Goal: Book appointment/travel/reservation

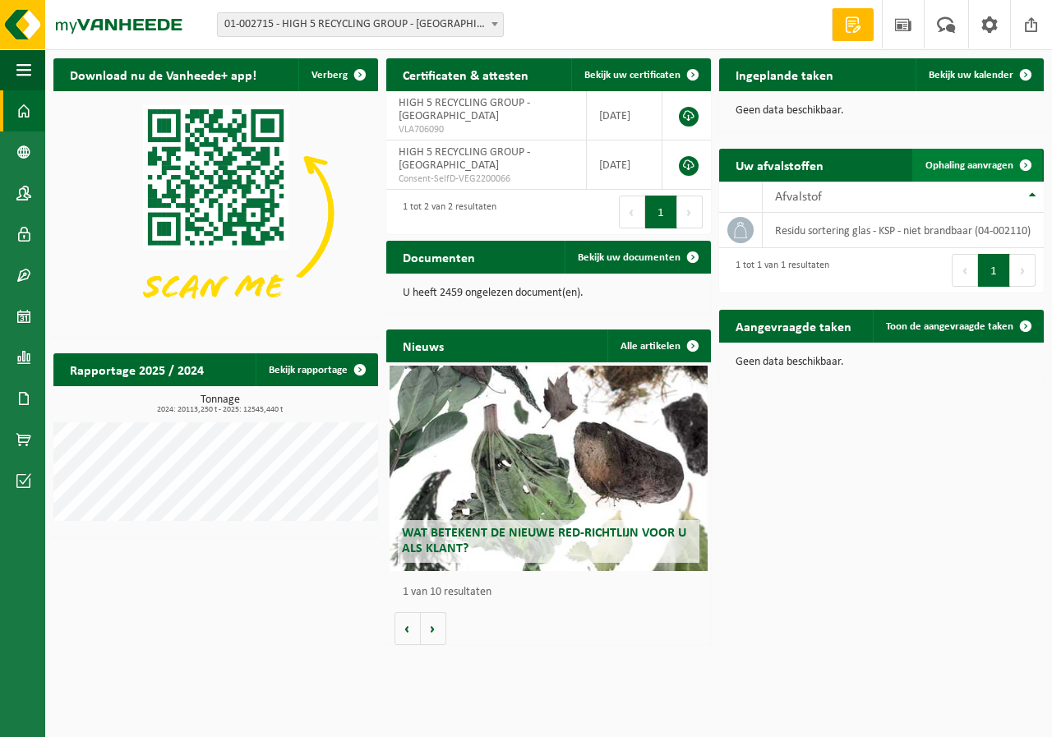
click at [954, 173] on link "Ophaling aanvragen" at bounding box center [977, 165] width 130 height 33
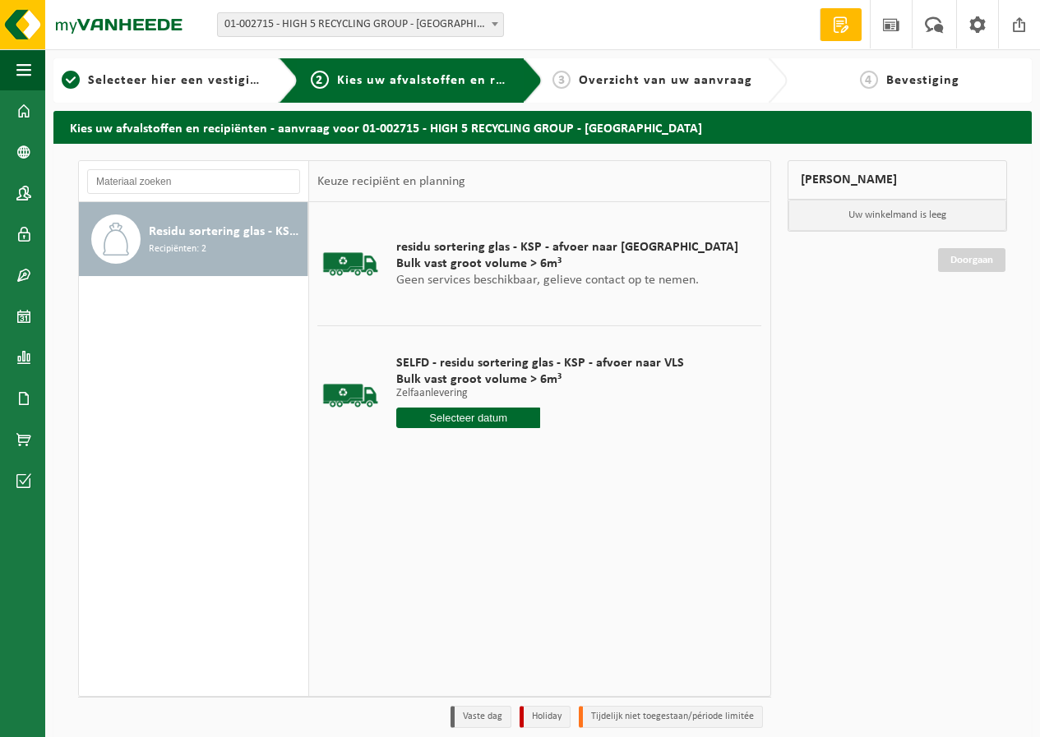
click at [477, 416] on input "text" at bounding box center [468, 418] width 144 height 21
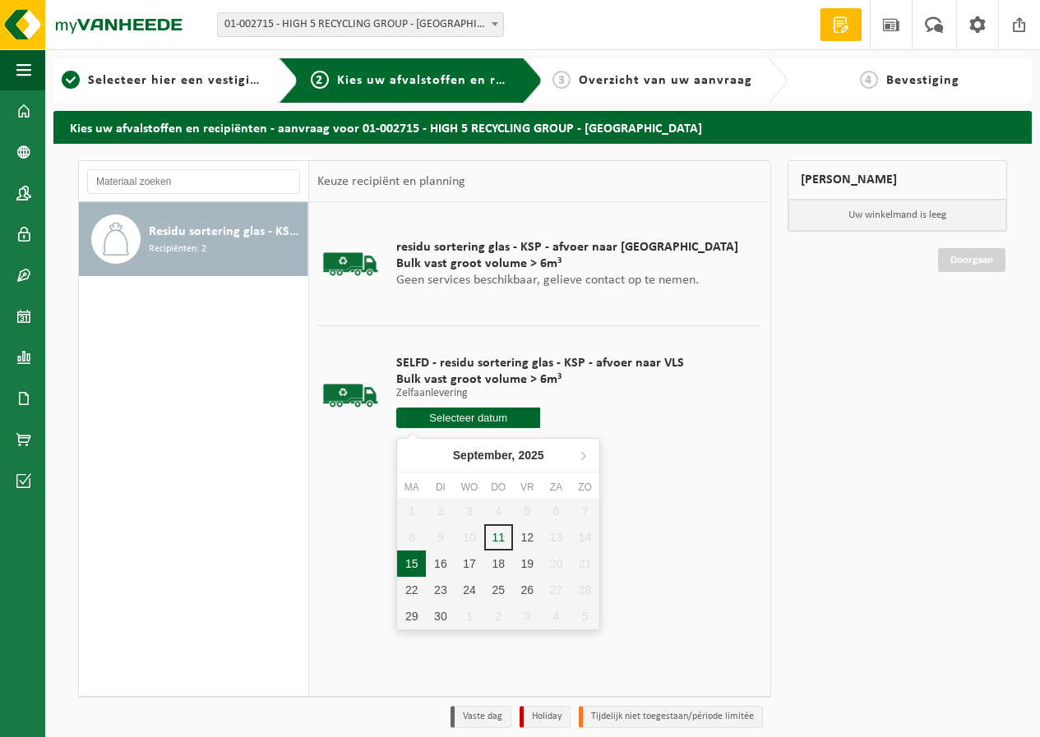
click at [411, 560] on div "15" at bounding box center [411, 564] width 29 height 26
type input "Van 2025-09-15"
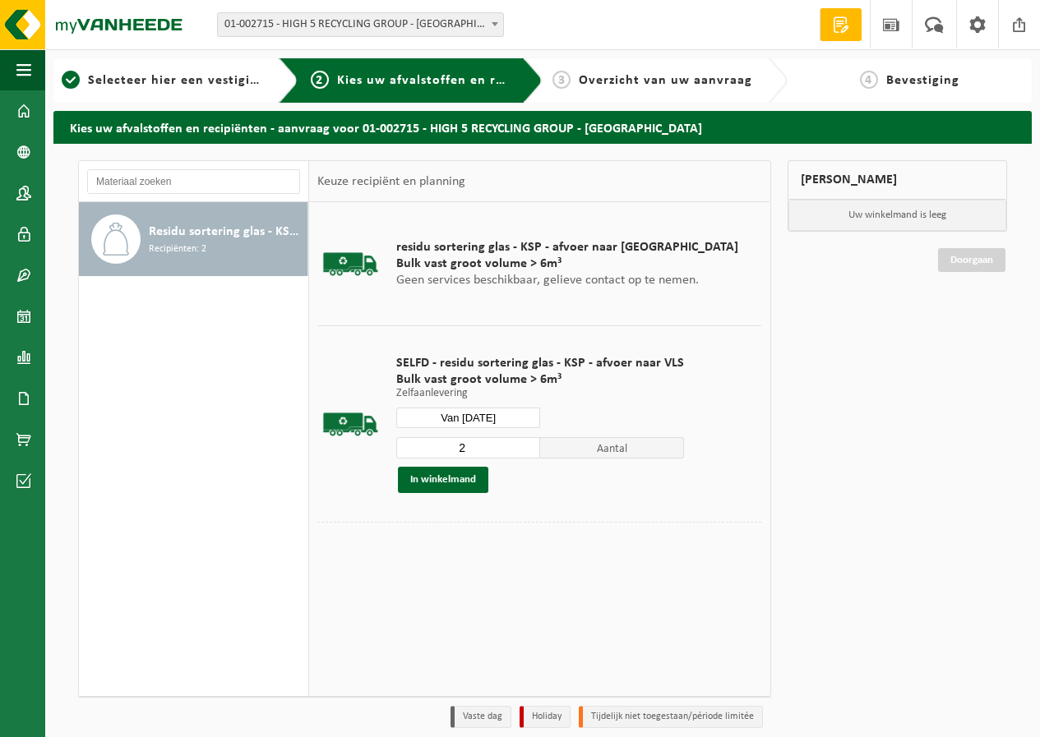
type input "2"
click at [525, 443] on input "2" at bounding box center [468, 447] width 144 height 21
click at [477, 479] on button "In winkelmand" at bounding box center [443, 480] width 90 height 26
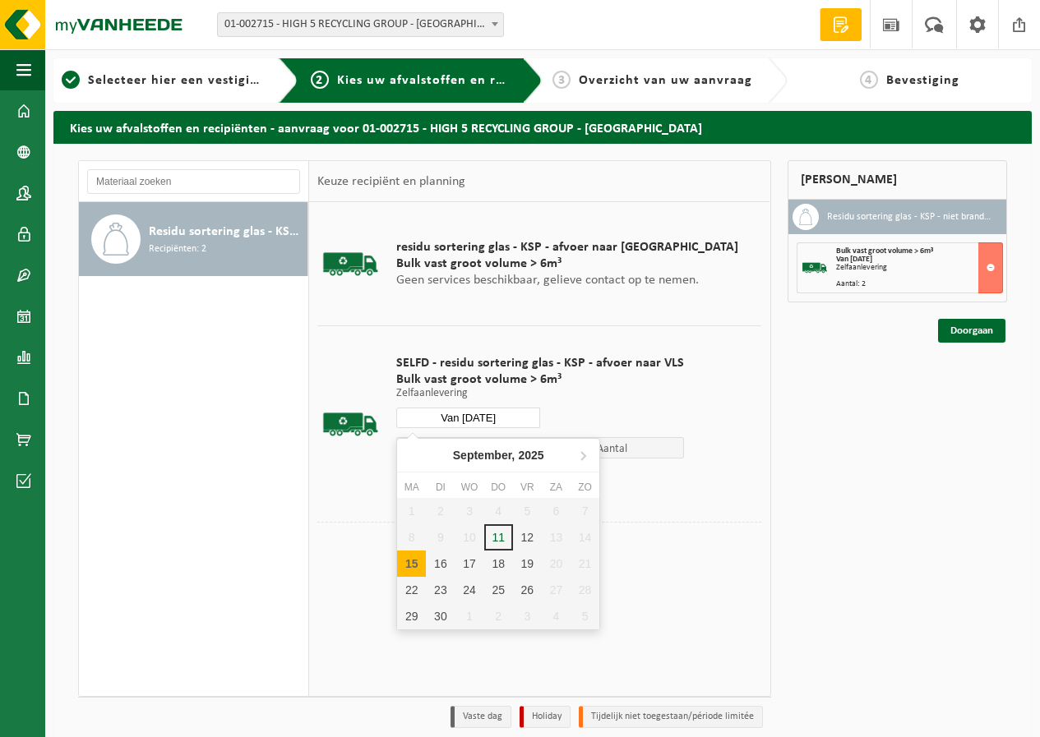
click at [483, 413] on input "Van 2025-09-15" at bounding box center [468, 418] width 144 height 21
click at [440, 561] on div "16" at bounding box center [440, 564] width 29 height 26
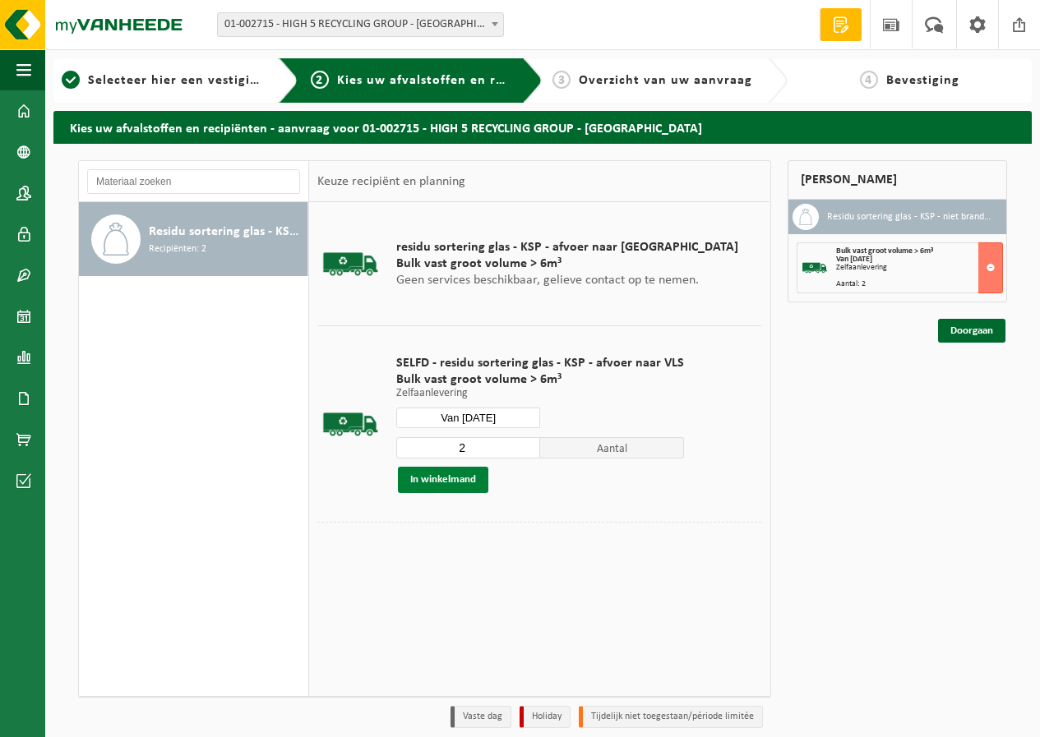
click at [455, 479] on button "In winkelmand" at bounding box center [443, 480] width 90 height 26
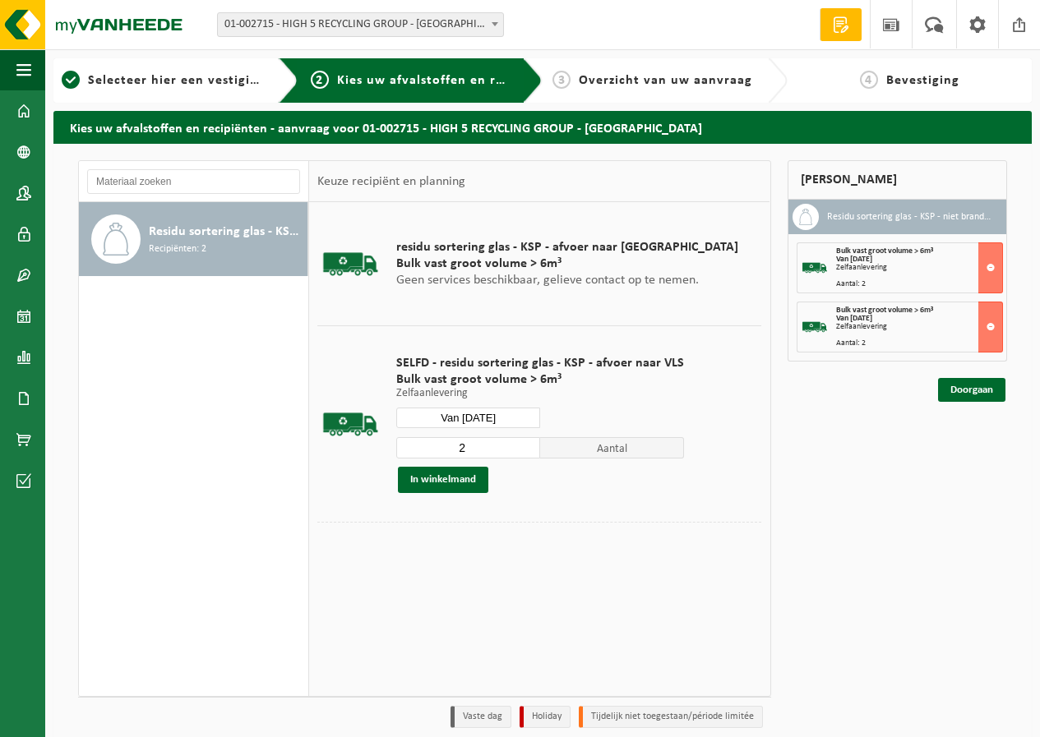
click at [469, 414] on input "Van 2025-09-16" at bounding box center [468, 418] width 144 height 21
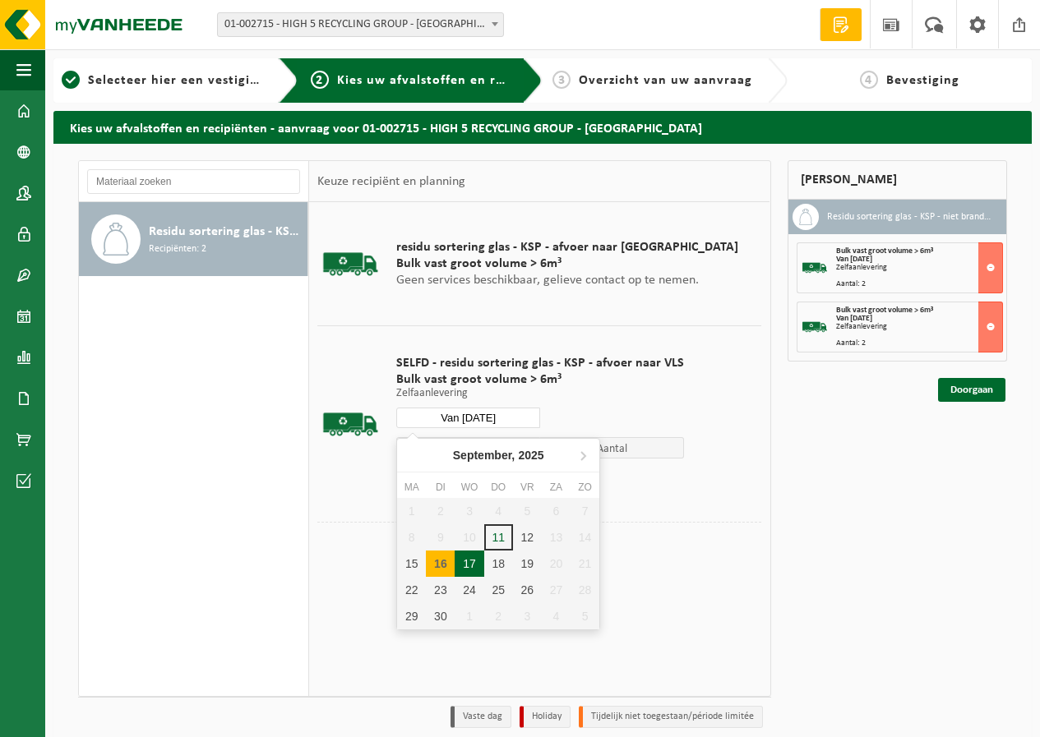
click at [470, 561] on div "17" at bounding box center [468, 564] width 29 height 26
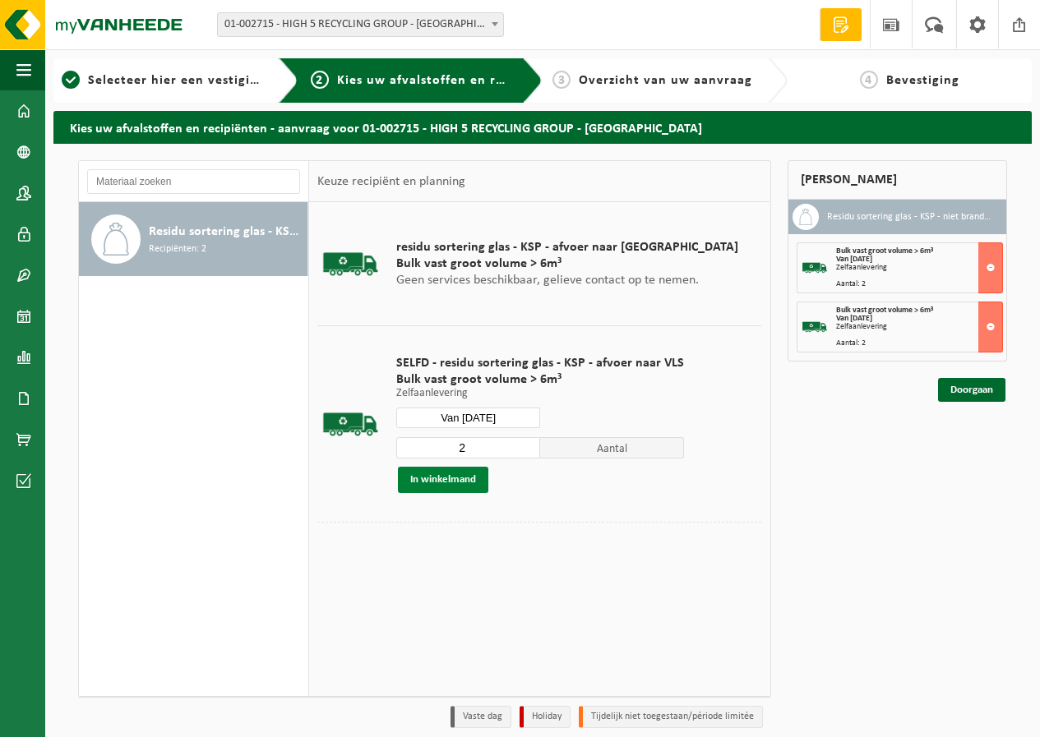
click at [462, 481] on button "In winkelmand" at bounding box center [443, 480] width 90 height 26
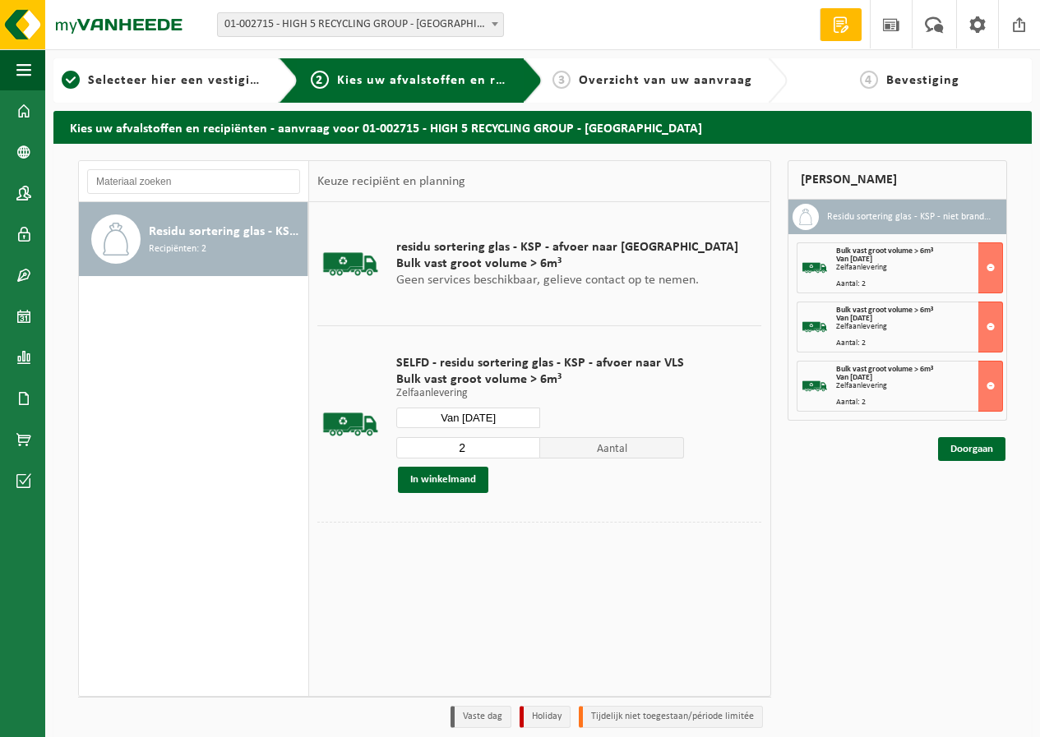
click at [471, 413] on input "Van 2025-09-17" at bounding box center [468, 418] width 144 height 21
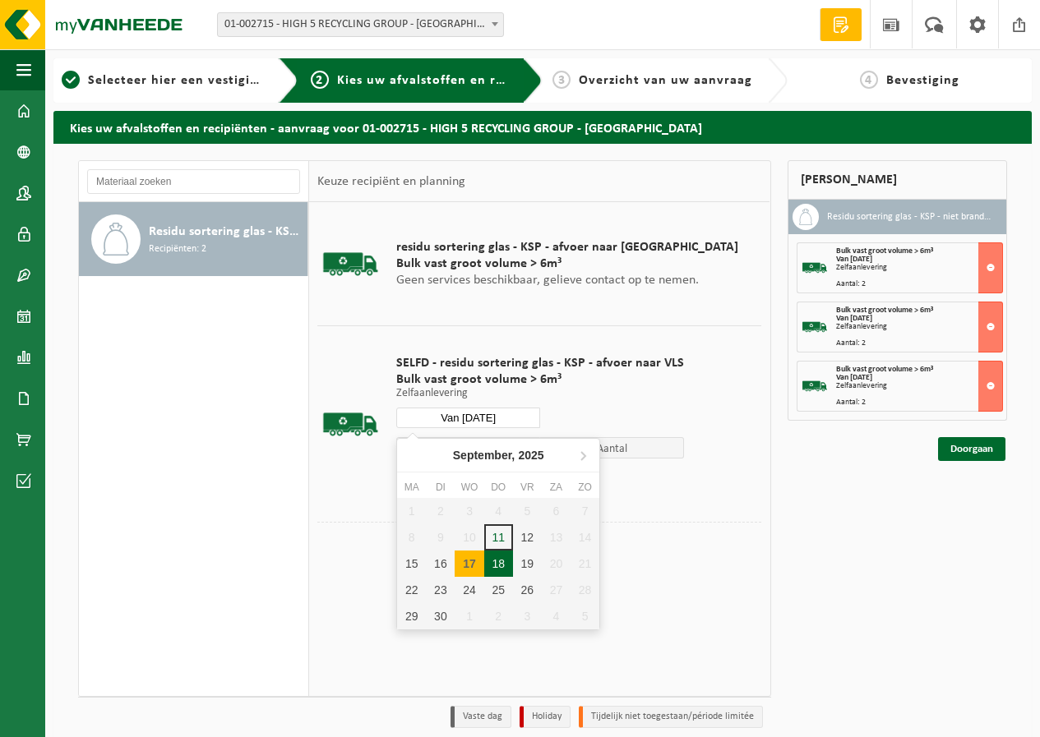
click at [495, 565] on div "18" at bounding box center [498, 564] width 29 height 26
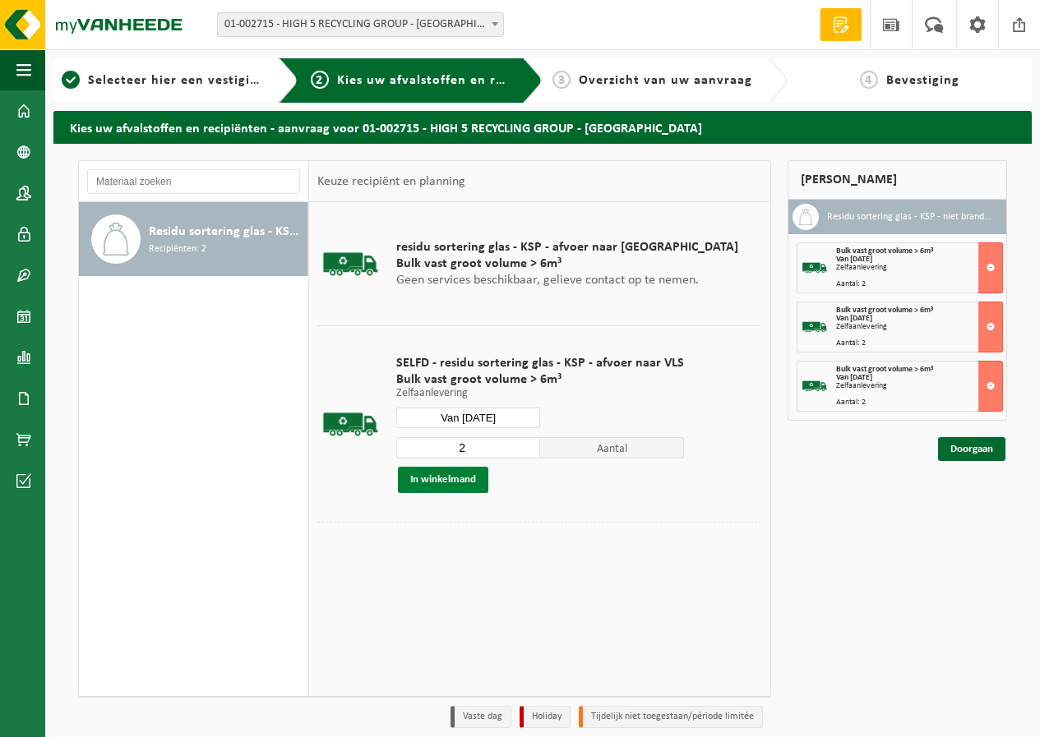
click at [468, 480] on button "In winkelmand" at bounding box center [443, 480] width 90 height 26
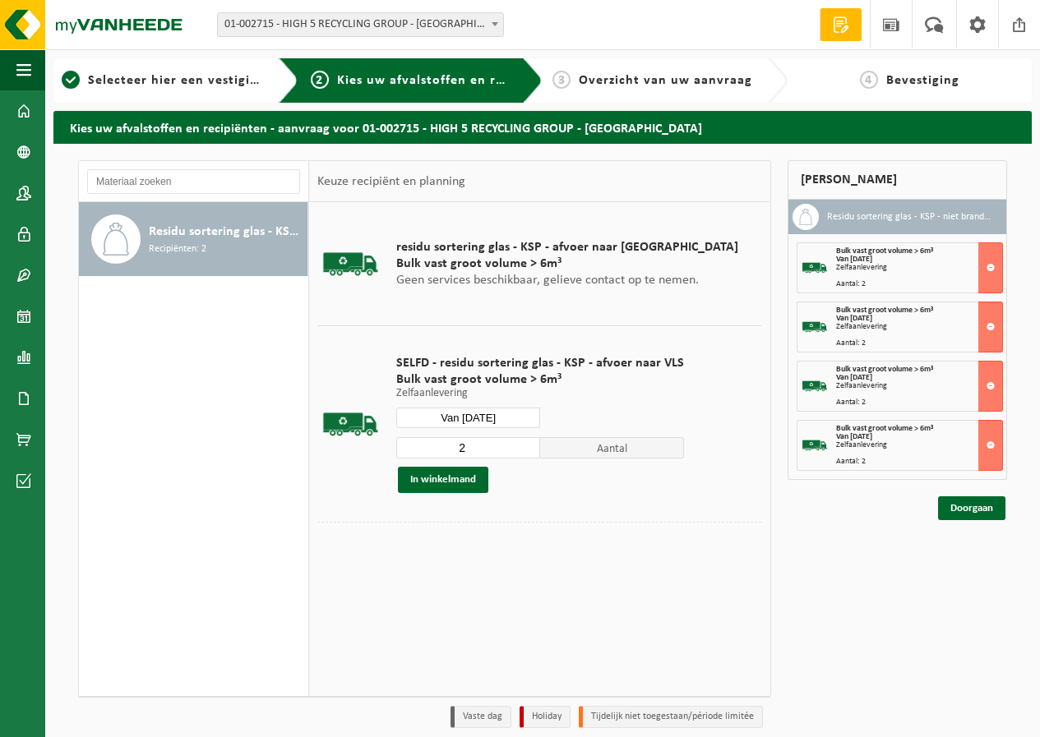
click at [472, 417] on input "Van 2025-09-18" at bounding box center [468, 418] width 144 height 21
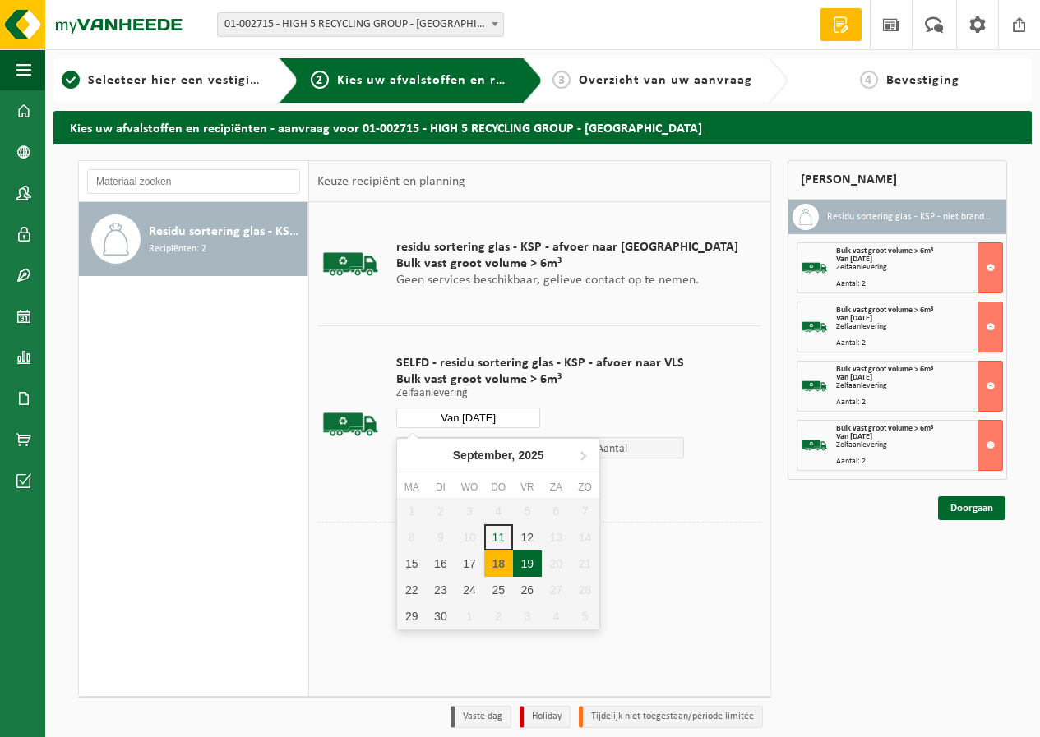
click at [523, 561] on div "19" at bounding box center [527, 564] width 29 height 26
type input "Van 2025-09-19"
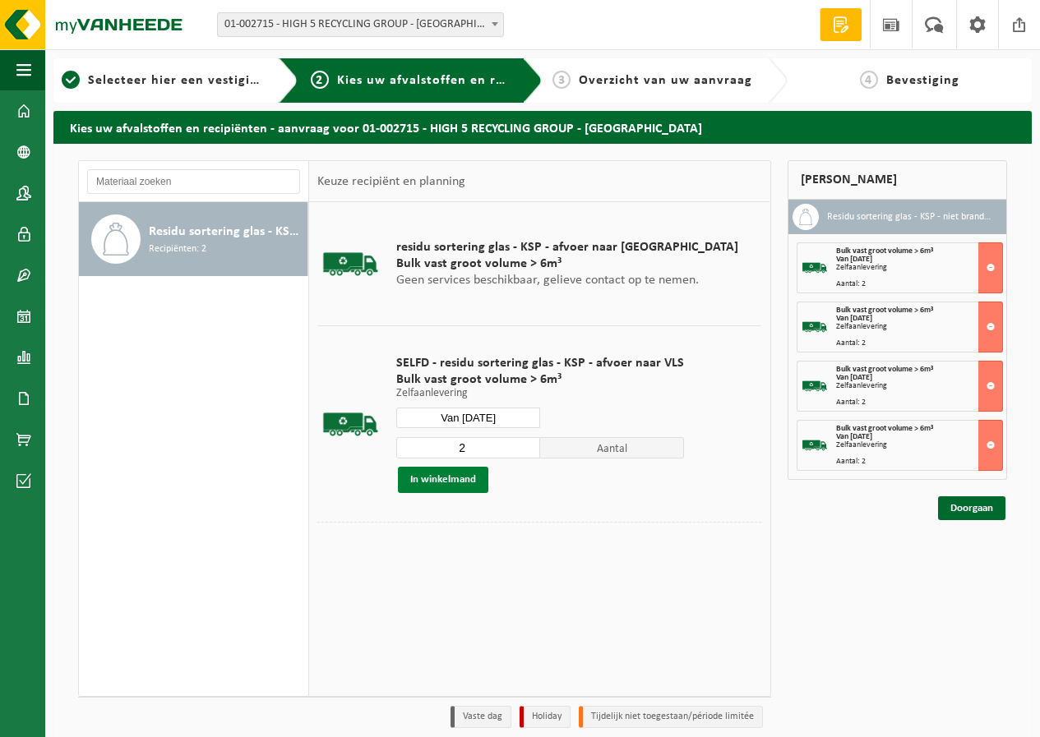
click at [454, 477] on button "In winkelmand" at bounding box center [443, 480] width 90 height 26
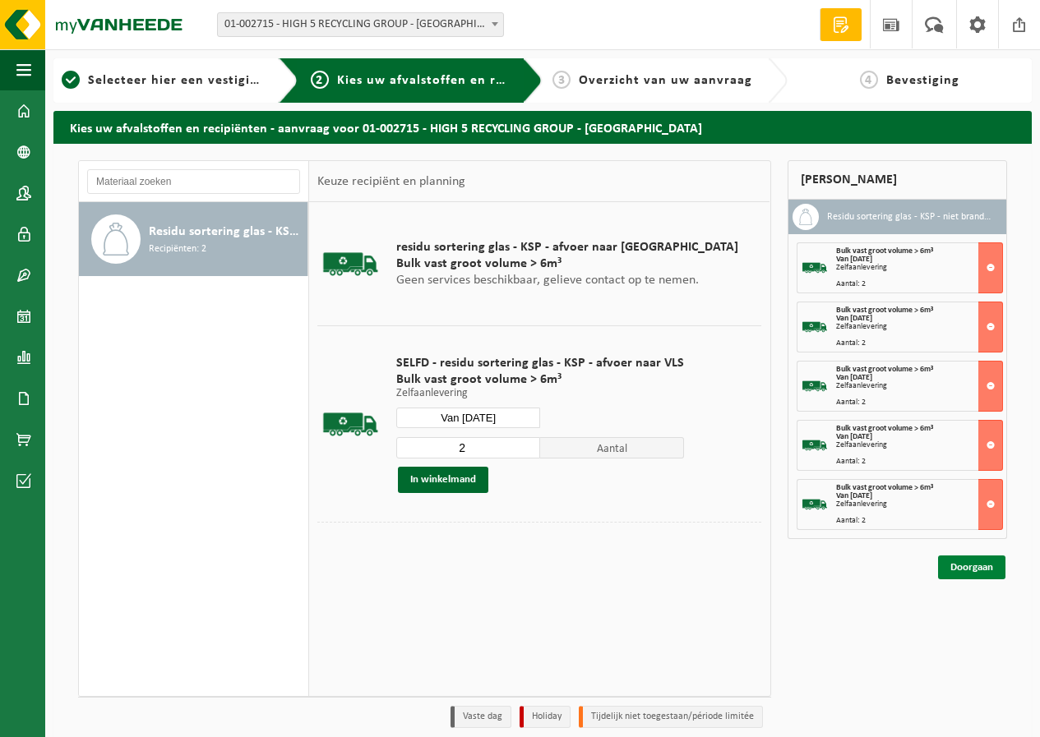
click at [973, 569] on link "Doorgaan" at bounding box center [971, 568] width 67 height 24
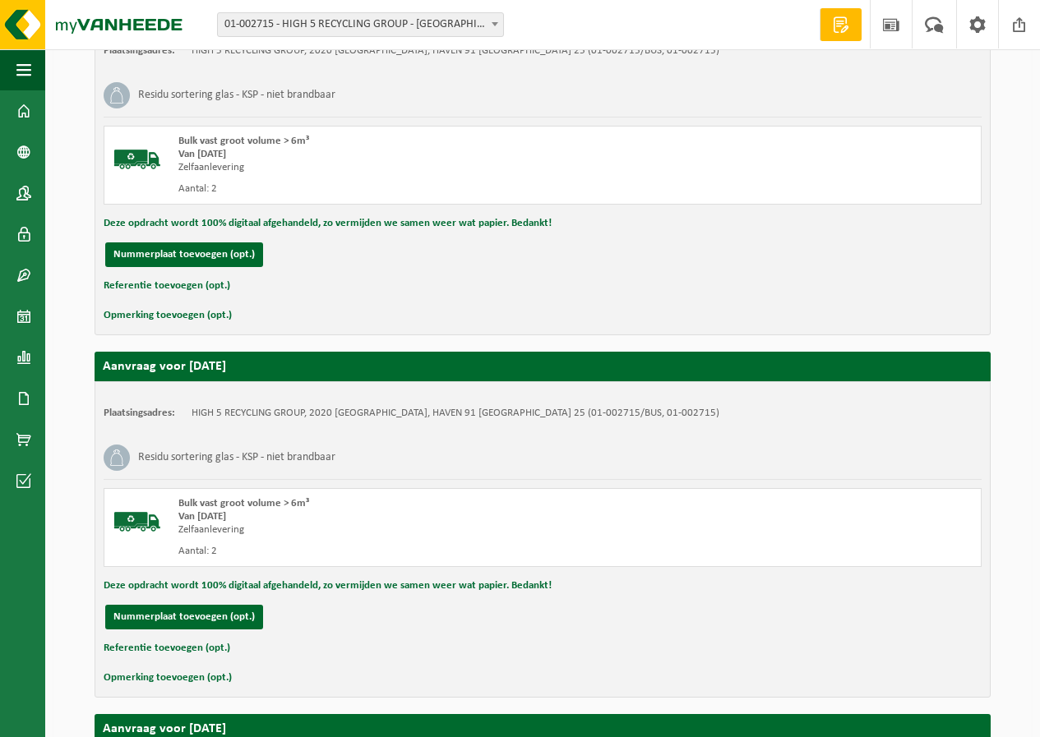
scroll to position [1501, 0]
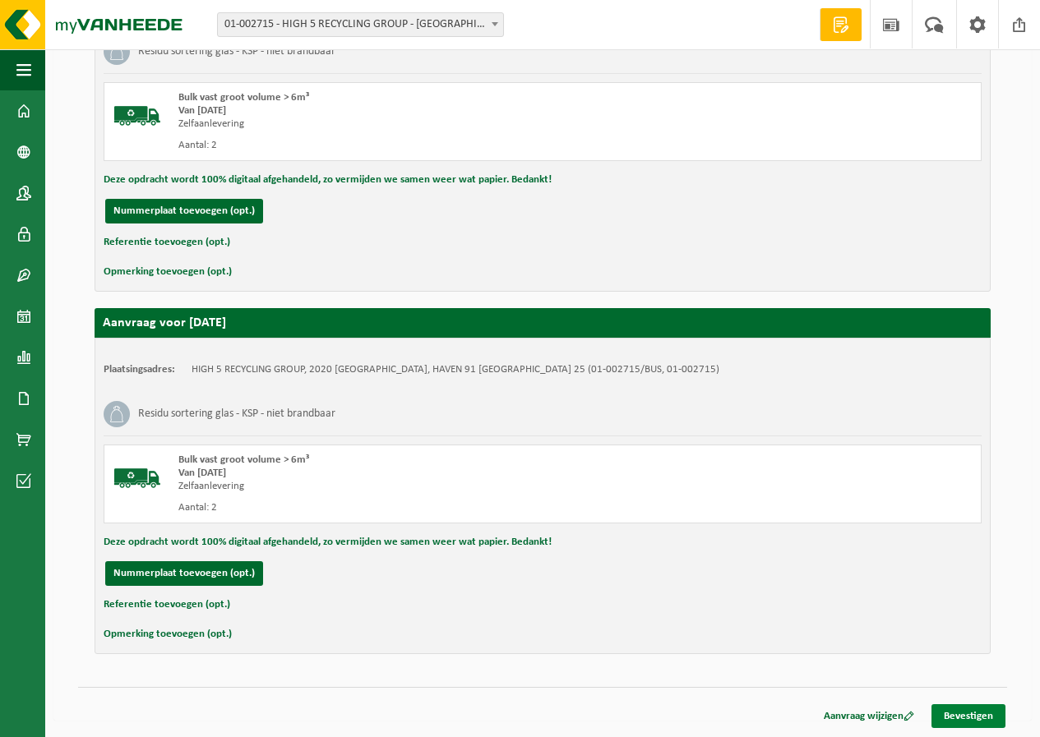
click at [980, 711] on link "Bevestigen" at bounding box center [968, 716] width 74 height 24
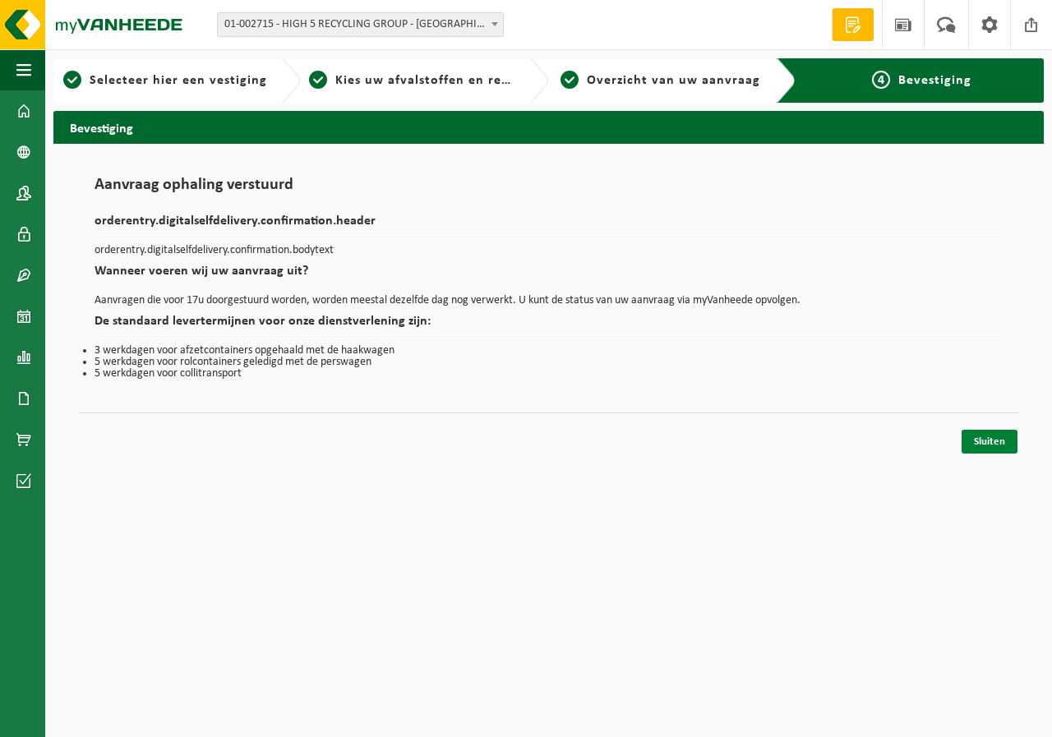
click at [989, 441] on link "Sluiten" at bounding box center [990, 442] width 56 height 24
